Goal: Navigation & Orientation: Find specific page/section

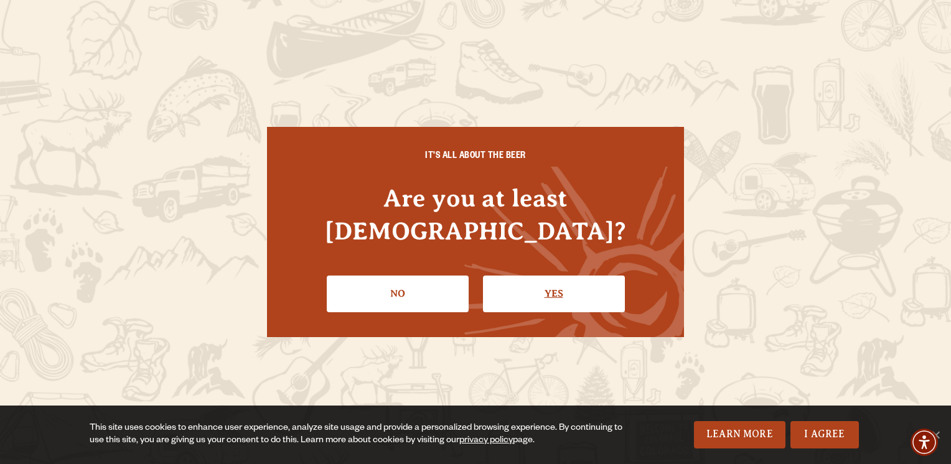
click at [573, 276] on link "Yes" at bounding box center [554, 294] width 142 height 36
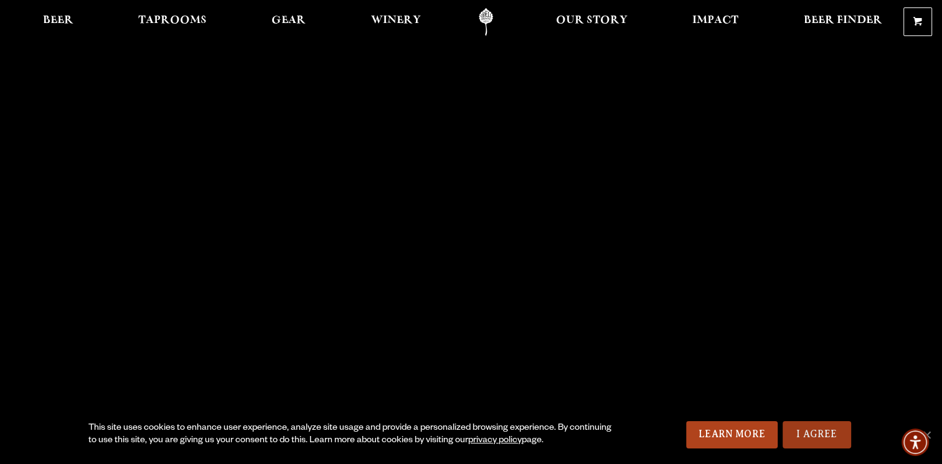
click at [829, 430] on link "I Agree" at bounding box center [817, 435] width 68 height 27
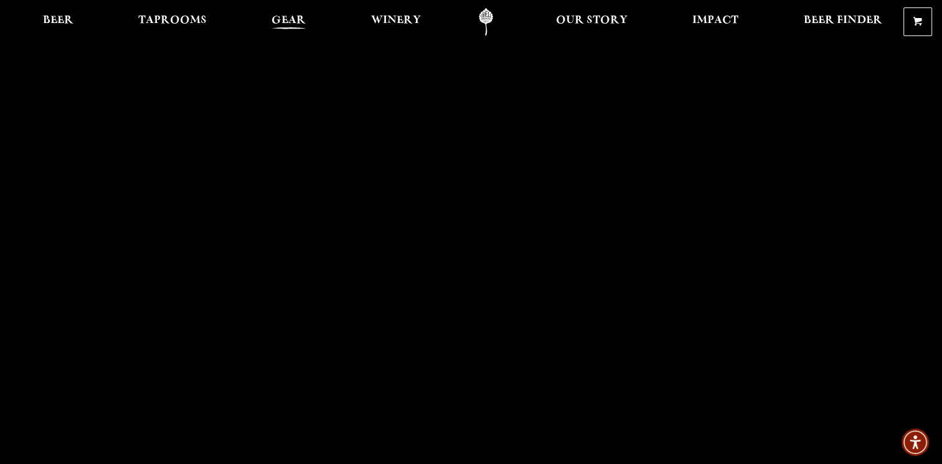
click at [286, 16] on span "Gear" at bounding box center [288, 21] width 34 height 10
click at [582, 21] on span "Our Story" at bounding box center [592, 21] width 72 height 10
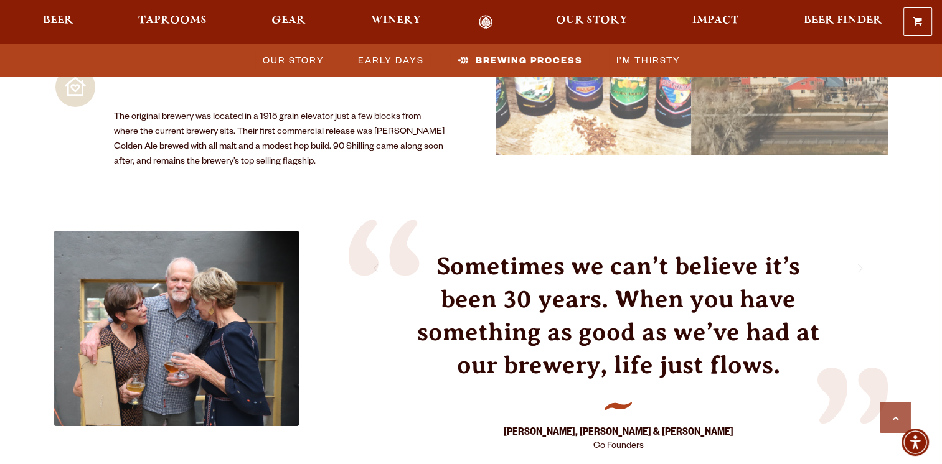
scroll to position [1943, 0]
